Goal: Check status

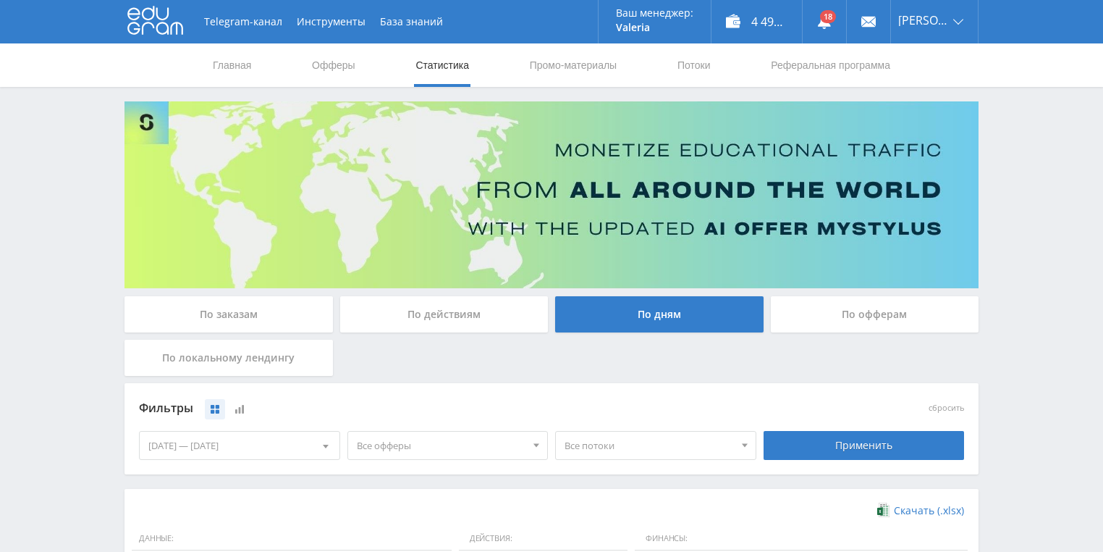
scroll to position [279, 0]
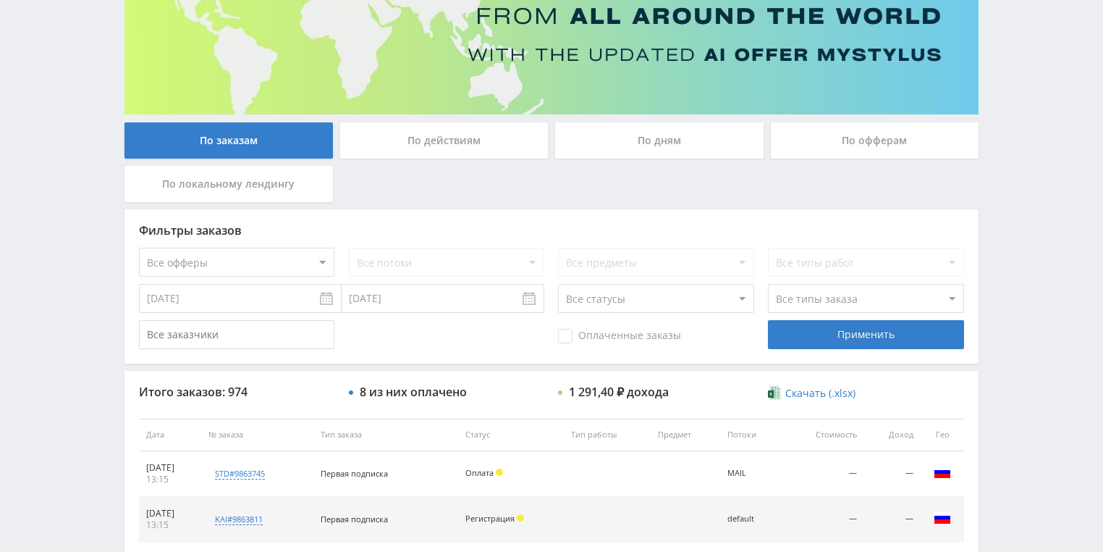
click at [386, 153] on div "По действиям" at bounding box center [444, 140] width 208 height 36
click at [0, 0] on input "По действиям" at bounding box center [0, 0] width 0 height 0
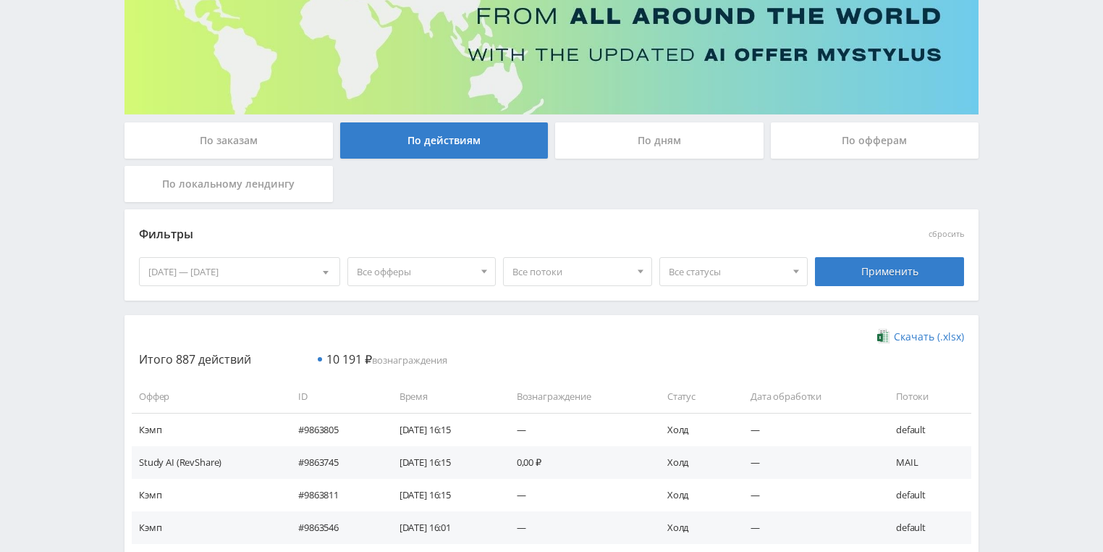
click at [631, 145] on div "По дням" at bounding box center [659, 140] width 208 height 36
click at [0, 0] on input "По дням" at bounding box center [0, 0] width 0 height 0
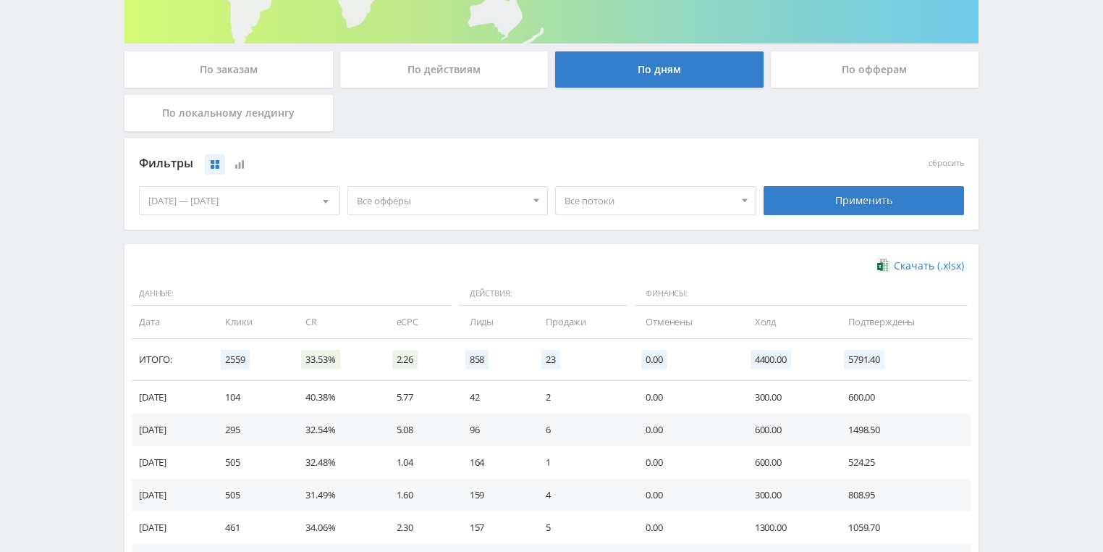
scroll to position [347, 0]
